Goal: Information Seeking & Learning: Find specific fact

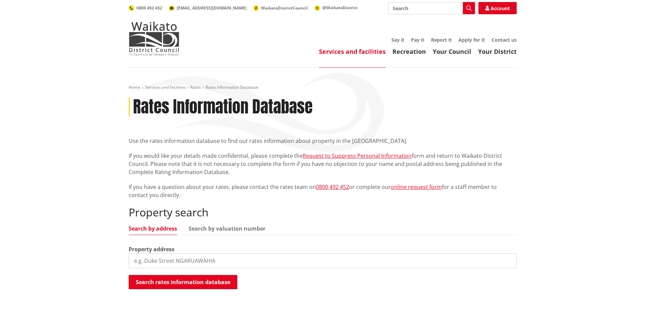
click at [165, 256] on input "search" at bounding box center [323, 260] width 388 height 15
paste input "97 HARRIS STREET, HUNTLY"
drag, startPoint x: 180, startPoint y: 260, endPoint x: 208, endPoint y: 260, distance: 28.1
click at [208, 260] on input "97 HARRIS STREET, HUNTLY" at bounding box center [323, 260] width 388 height 15
type input "97 HARRIS STREET"
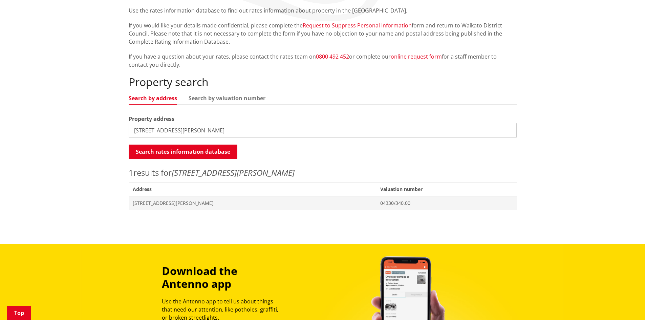
scroll to position [135, 0]
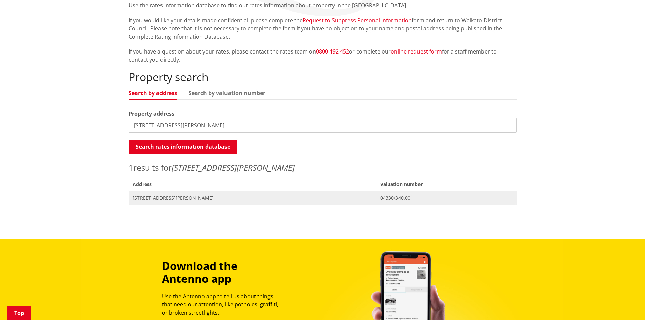
click at [164, 195] on span "[STREET_ADDRESS][PERSON_NAME]" at bounding box center [253, 198] width 240 height 7
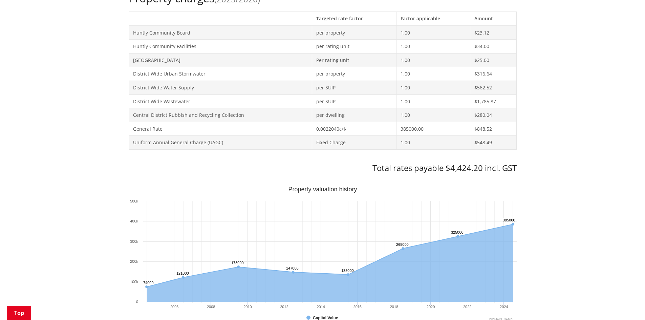
scroll to position [305, 0]
